Goal: Transaction & Acquisition: Purchase product/service

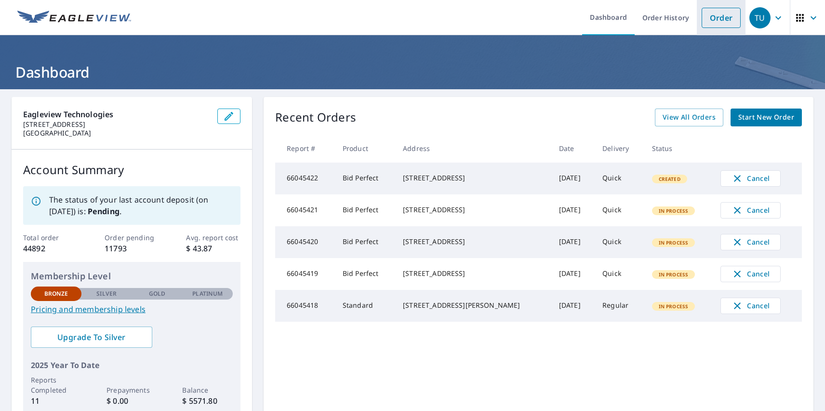
click at [714, 17] on link "Order" at bounding box center [721, 18] width 39 height 20
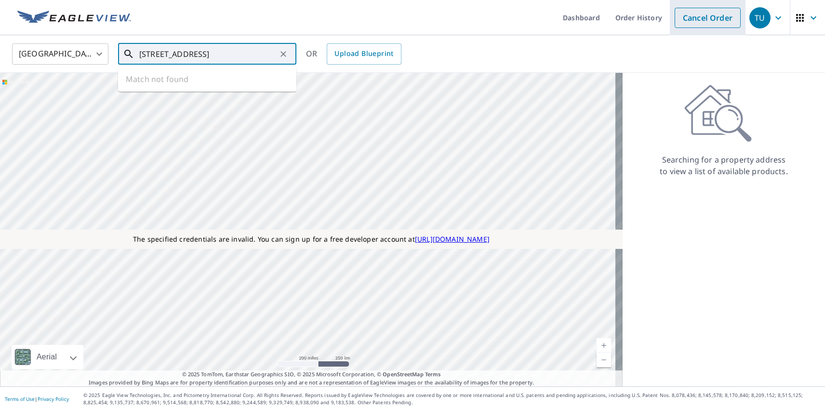
type input "[STREET_ADDRESS]"
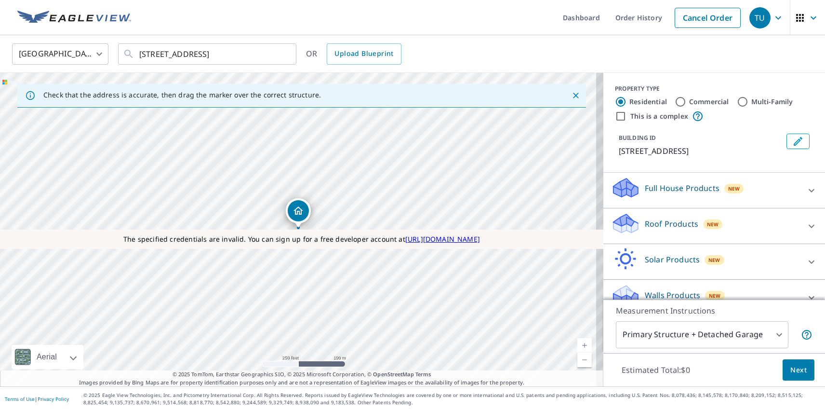
click at [753, 17] on div "TU" at bounding box center [760, 17] width 21 height 21
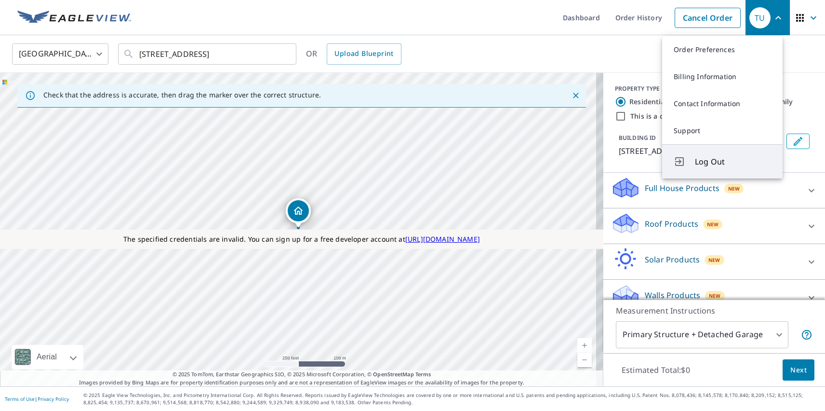
click at [733, 162] on span "Log Out" at bounding box center [733, 162] width 76 height 12
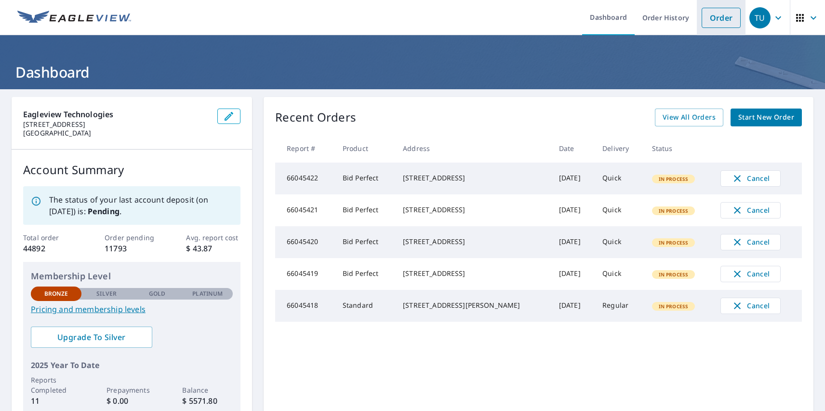
click at [714, 17] on link "Order" at bounding box center [721, 18] width 39 height 20
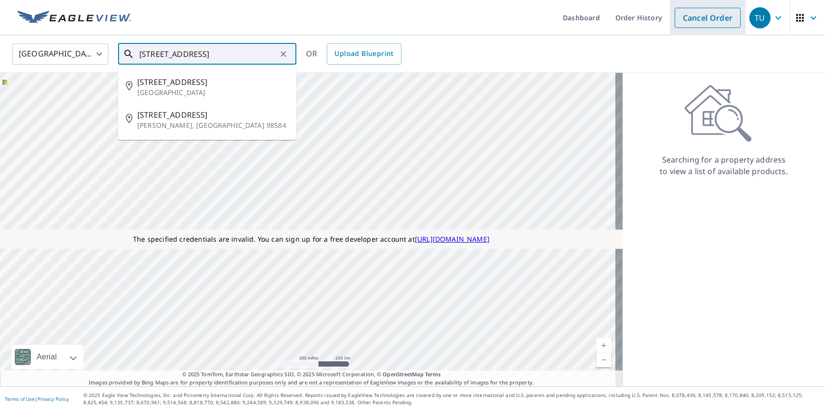
type input "151 Picadilly Dr"
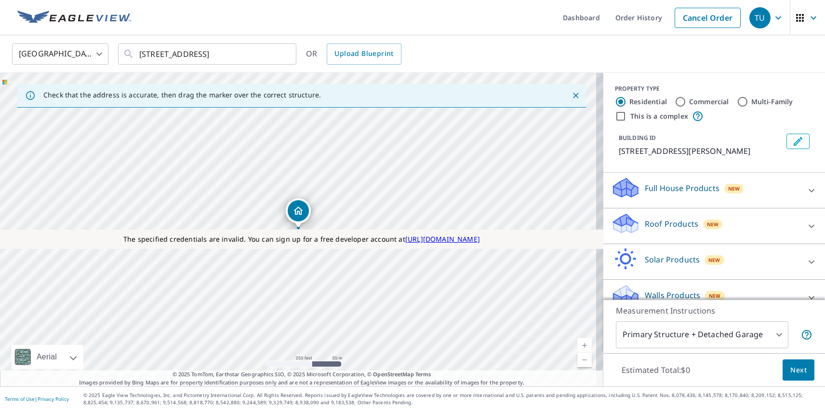
click at [753, 17] on div "TU" at bounding box center [760, 17] width 21 height 21
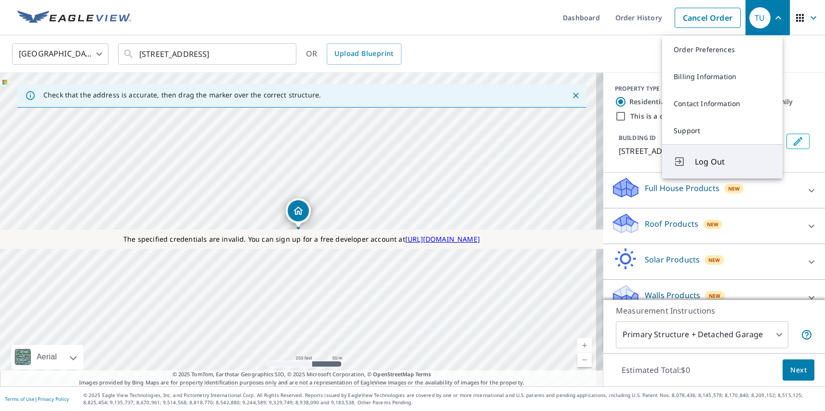
click at [733, 162] on span "Log Out" at bounding box center [733, 162] width 76 height 12
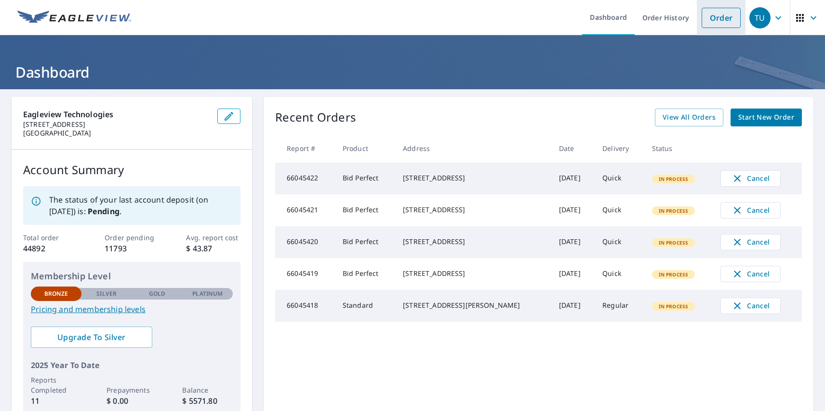
click at [714, 17] on link "Order" at bounding box center [721, 18] width 39 height 20
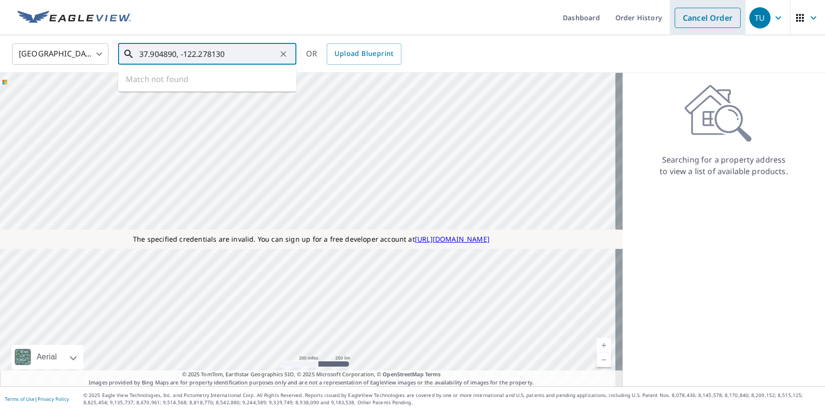
type input "37.904890, -122.278130"
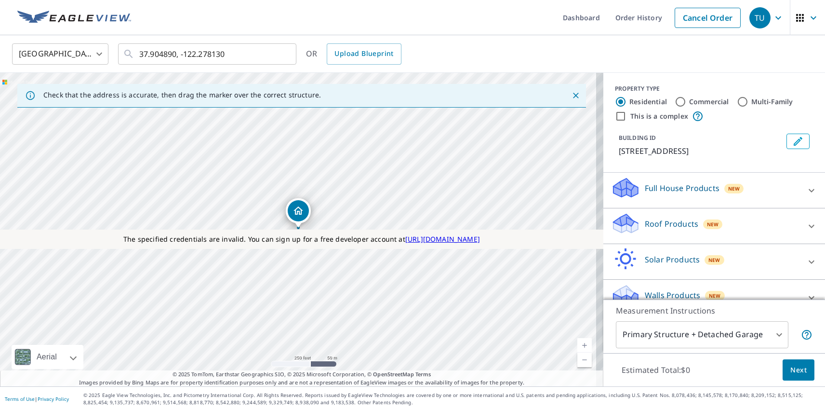
click at [753, 17] on div "TU" at bounding box center [760, 17] width 21 height 21
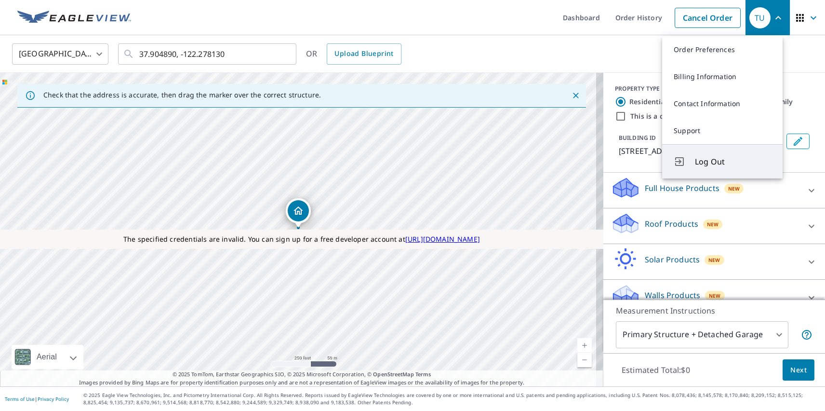
click at [733, 162] on span "Log Out" at bounding box center [733, 162] width 76 height 12
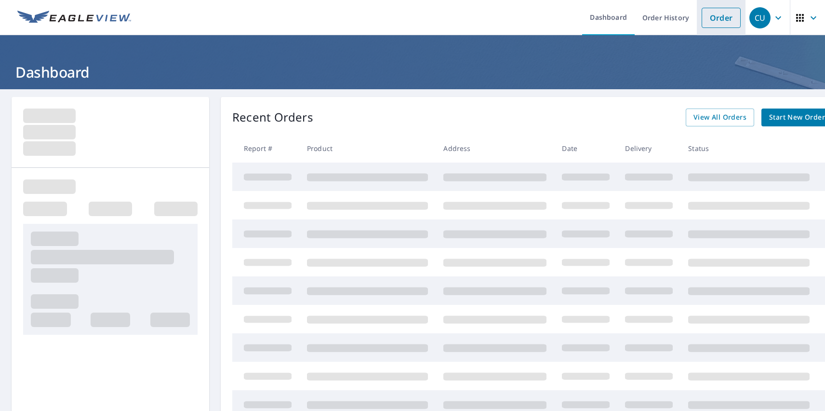
click at [714, 17] on link "Order" at bounding box center [721, 18] width 39 height 20
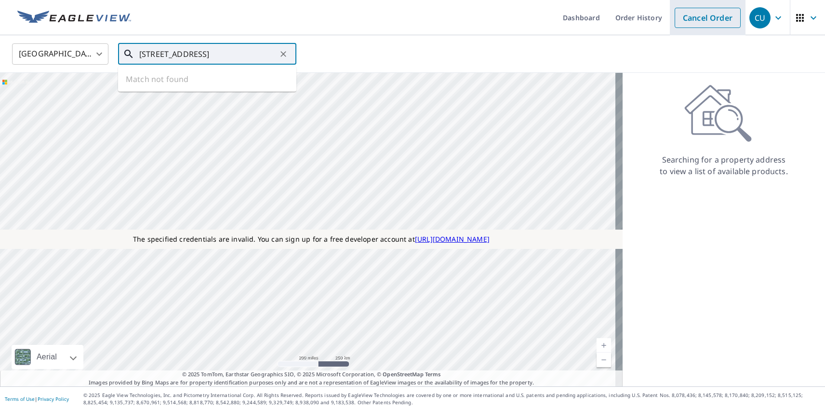
type input "[STREET_ADDRESS]"
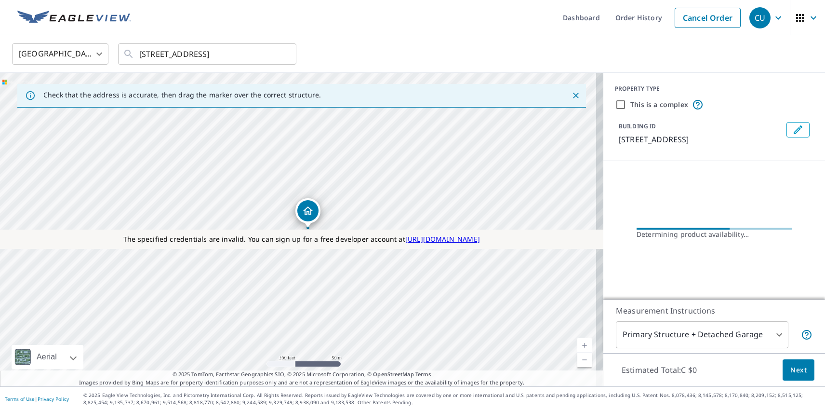
click at [753, 17] on div "CU" at bounding box center [760, 17] width 21 height 21
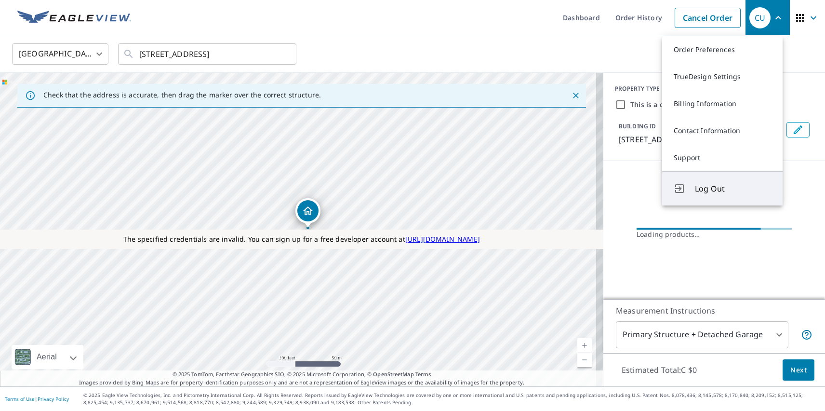
click at [733, 189] on span "Log Out" at bounding box center [733, 189] width 76 height 12
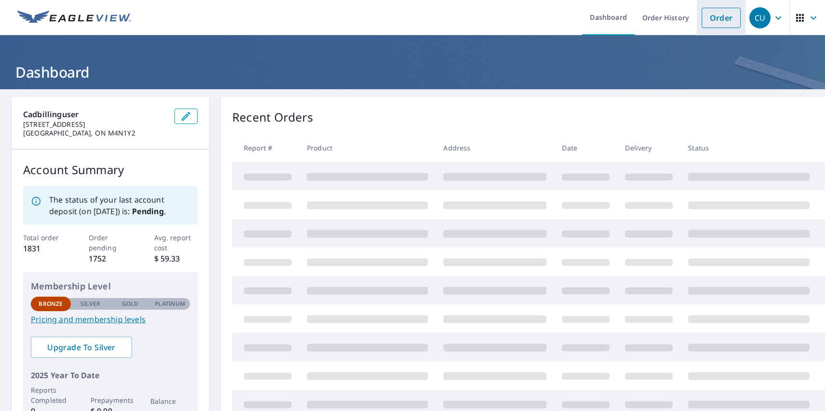
click at [714, 17] on link "Order" at bounding box center [721, 18] width 39 height 20
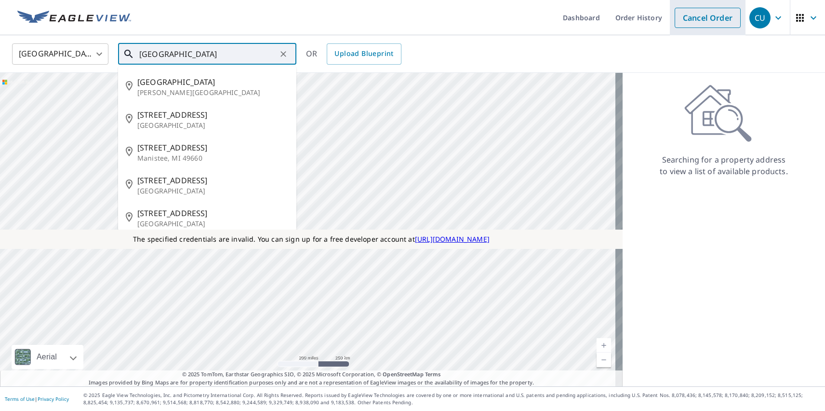
type input "[GEOGRAPHIC_DATA]"
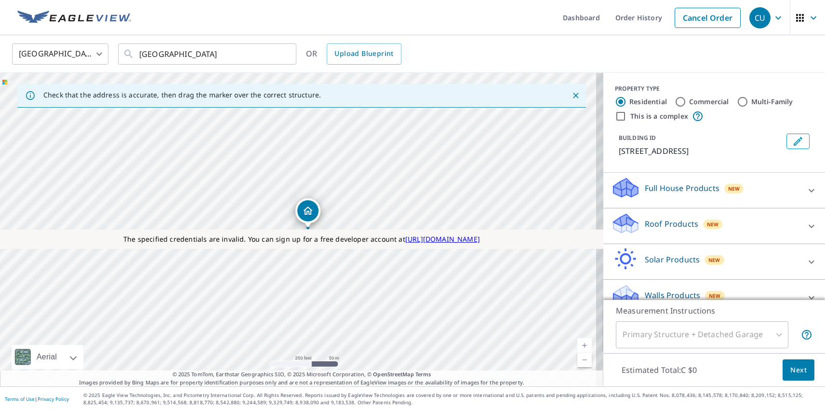
click at [753, 17] on div "CU" at bounding box center [760, 17] width 21 height 21
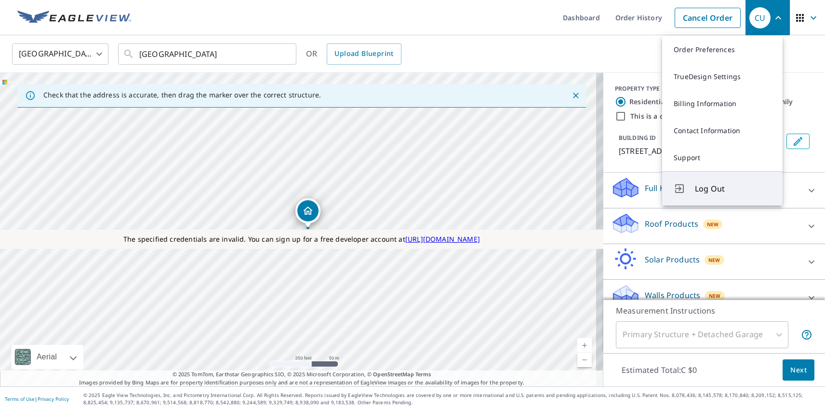
click at [733, 189] on span "Log Out" at bounding box center [733, 189] width 76 height 12
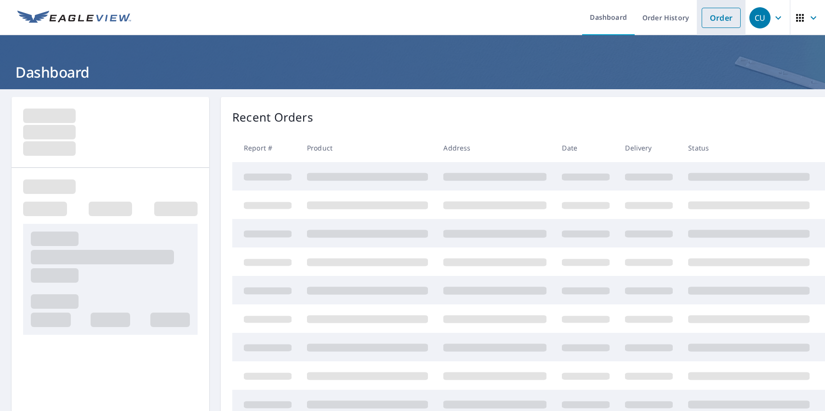
click at [714, 17] on link "Order" at bounding box center [721, 18] width 39 height 20
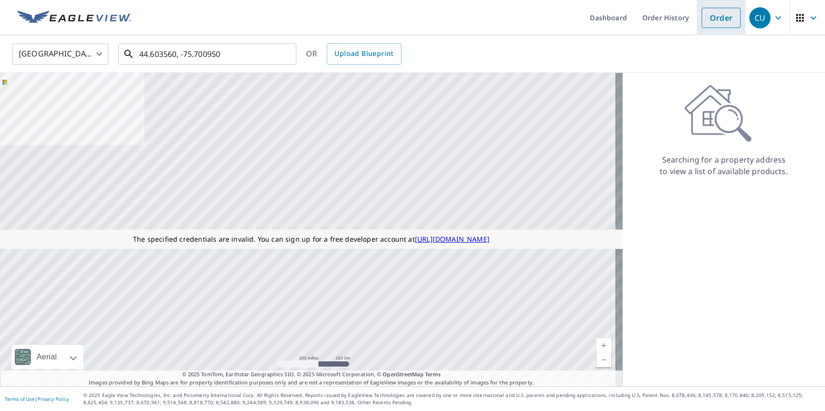
type input "44.603560, -75.700950"
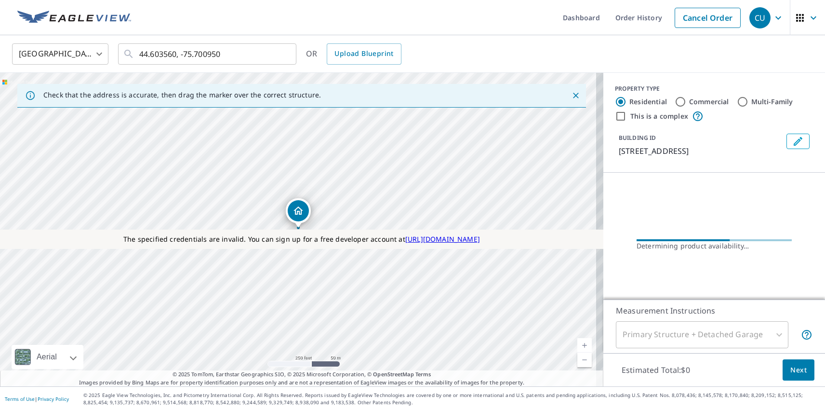
click at [753, 17] on div "CU" at bounding box center [760, 17] width 21 height 21
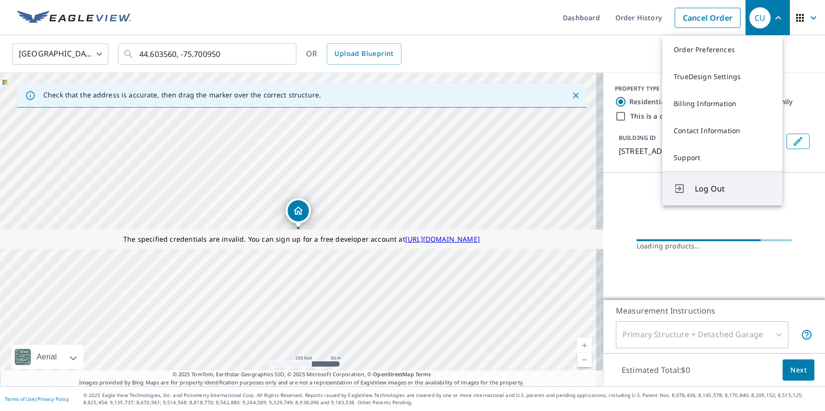
click at [733, 189] on span "Log Out" at bounding box center [733, 189] width 76 height 12
